Goal: Task Accomplishment & Management: Manage account settings

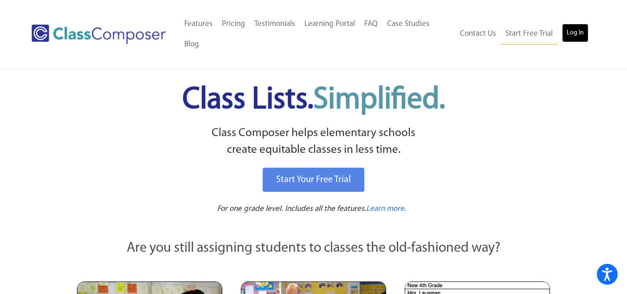
click at [581, 33] on link "Log In" at bounding box center [575, 33] width 26 height 19
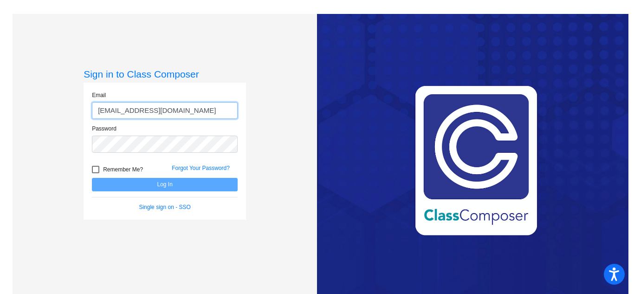
type input "[EMAIL_ADDRESS][DOMAIN_NAME]"
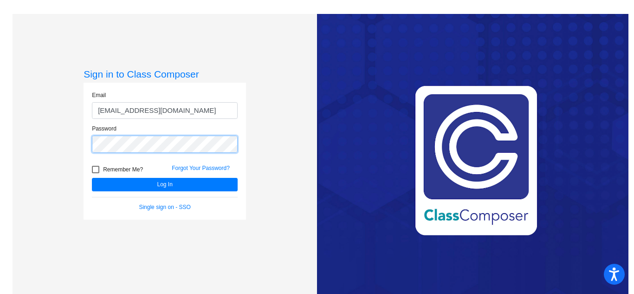
click at [92, 178] on button "Log In" at bounding box center [165, 184] width 146 height 13
